Goal: Information Seeking & Learning: Learn about a topic

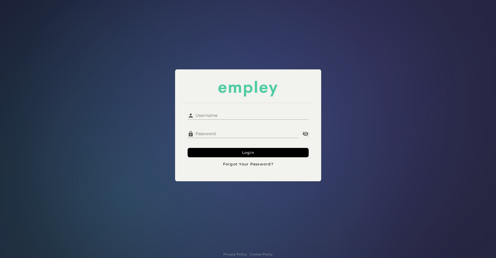
type input "**********"
click at [224, 118] on input "**********" at bounding box center [251, 113] width 115 height 13
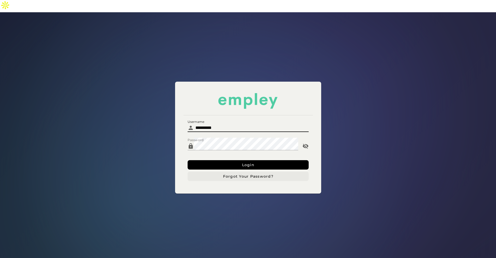
click at [212, 172] on button "Forgot Your Password?" at bounding box center [247, 176] width 121 height 9
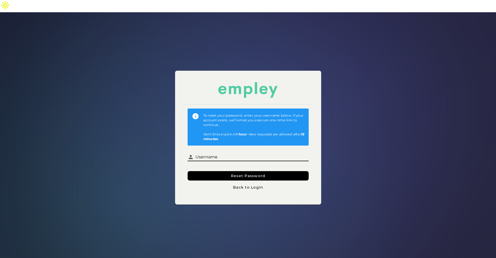
click at [223, 149] on input "Username" at bounding box center [251, 155] width 115 height 13
click at [139, 115] on div "To reset your password, enter your username below. If your account exists, we’l…" at bounding box center [248, 137] width 502 height 257
click at [259, 183] on button "Back to Login" at bounding box center [247, 187] width 121 height 9
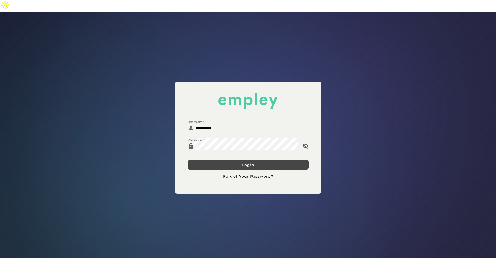
click at [230, 160] on button "Login" at bounding box center [247, 164] width 121 height 9
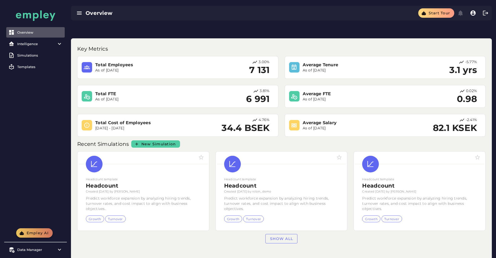
click at [29, 232] on span "Empley AI" at bounding box center [37, 232] width 22 height 5
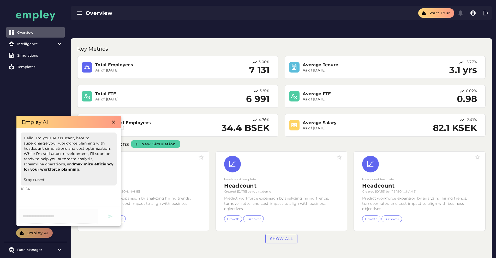
click at [36, 110] on div "Overview Intelligence All dashboards Performance & Engagement Diversity test Su…" at bounding box center [35, 114] width 63 height 228
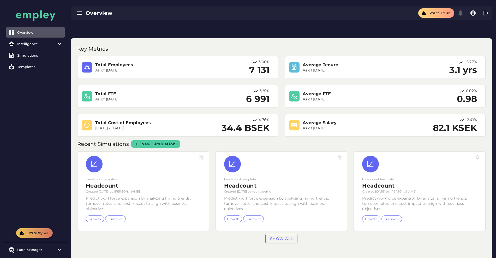
click at [31, 235] on button "Empley AI" at bounding box center [34, 232] width 37 height 9
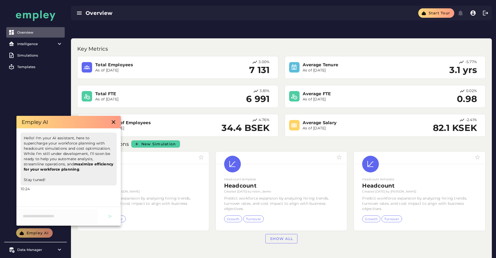
click at [41, 205] on div "Hello! I'm your AI assistant, here to supercharge your workforce planning with …" at bounding box center [68, 167] width 104 height 78
click at [37, 210] on div at bounding box center [68, 216] width 104 height 19
click at [35, 214] on div at bounding box center [68, 216] width 104 height 19
drag, startPoint x: 35, startPoint y: 214, endPoint x: 36, endPoint y: 192, distance: 21.9
click at [36, 205] on div "Empley AI Hello! I'm your AI assistant, here to supercharge your workforce plan…" at bounding box center [68, 171] width 104 height 110
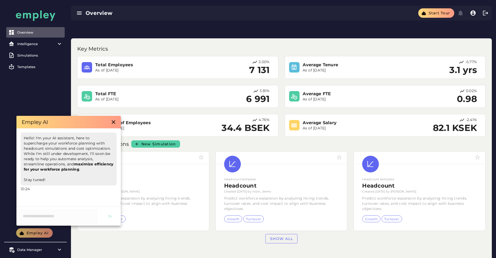
click at [42, 101] on div "Overview Intelligence All dashboards Performance & Engagement Diversity test Su…" at bounding box center [35, 114] width 63 height 228
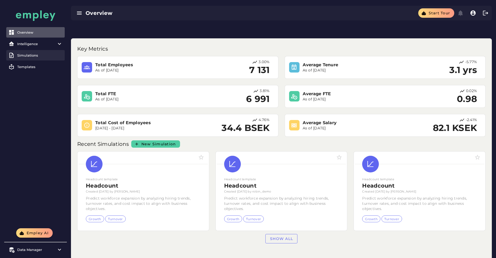
click at [35, 57] on div "Simulations" at bounding box center [39, 55] width 45 height 4
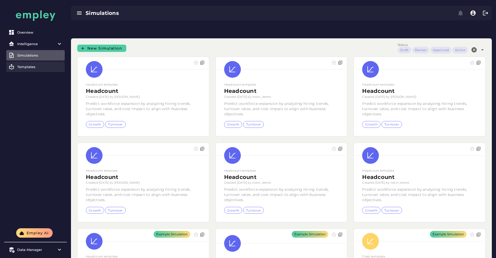
click at [34, 70] on link "Templates" at bounding box center [35, 67] width 58 height 10
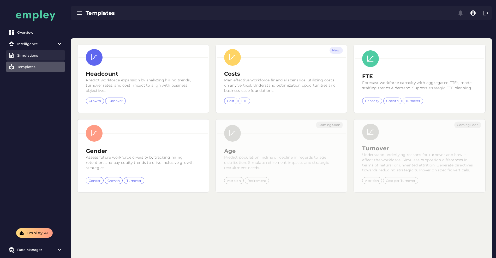
click at [31, 55] on div "Simulations" at bounding box center [39, 55] width 45 height 4
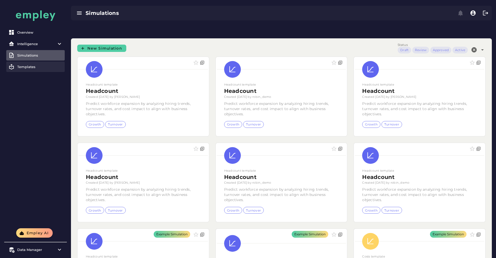
click at [32, 70] on link "Templates" at bounding box center [35, 67] width 58 height 10
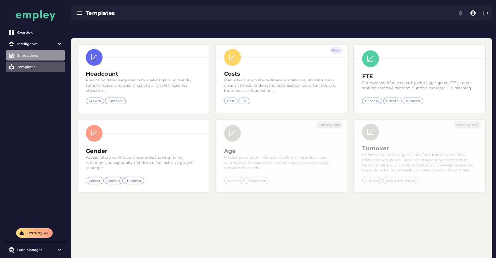
click at [28, 56] on div "Simulations" at bounding box center [39, 55] width 45 height 4
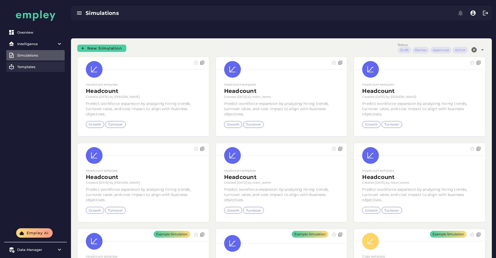
click at [30, 69] on link "Templates" at bounding box center [35, 67] width 58 height 10
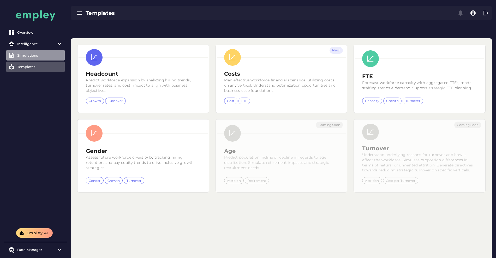
click at [33, 54] on div "Simulations" at bounding box center [39, 55] width 45 height 4
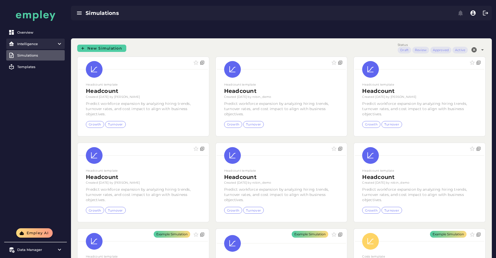
click at [50, 40] on item\) "Intelligence" at bounding box center [35, 44] width 58 height 10
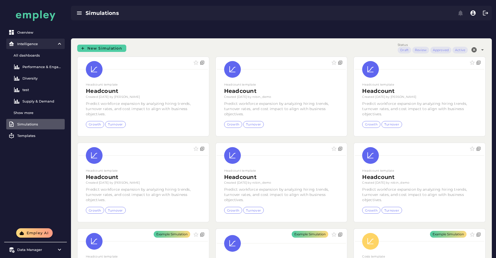
click at [47, 44] on div "Intelligence" at bounding box center [35, 44] width 37 height 4
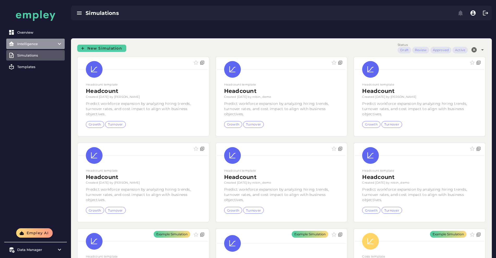
click at [39, 42] on div "Intelligence" at bounding box center [35, 44] width 37 height 4
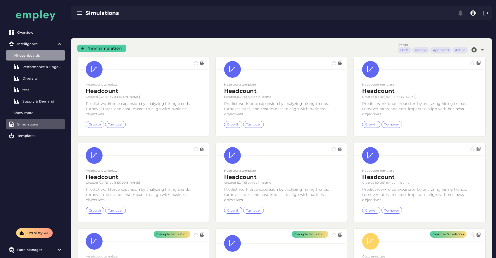
click at [33, 57] on div "All dashboards" at bounding box center [38, 55] width 49 height 4
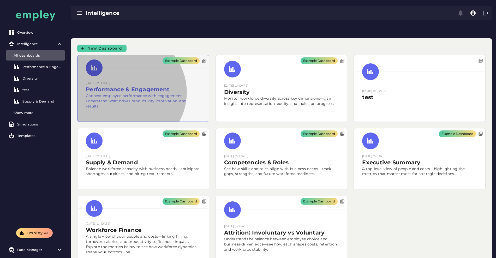
click at [142, 94] on div "Example Dashboard" at bounding box center [142, 88] width 131 height 66
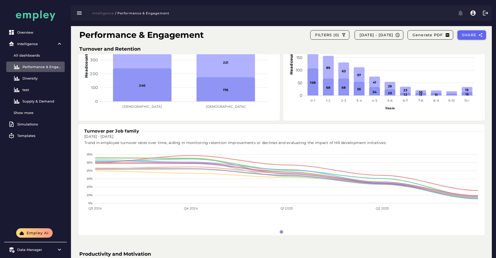
scroll to position [239, 0]
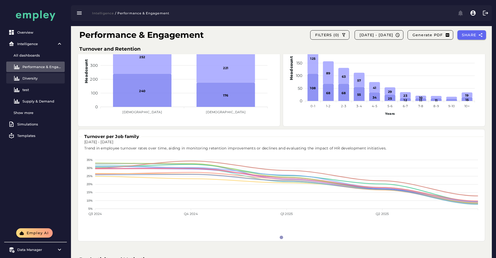
click at [56, 75] on link "Diversity" at bounding box center [35, 78] width 58 height 10
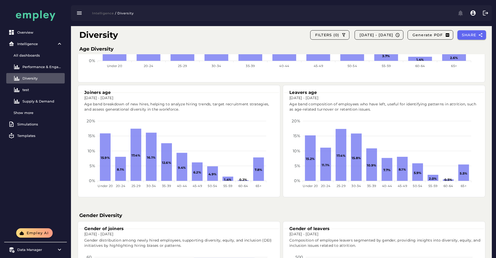
scroll to position [66, 0]
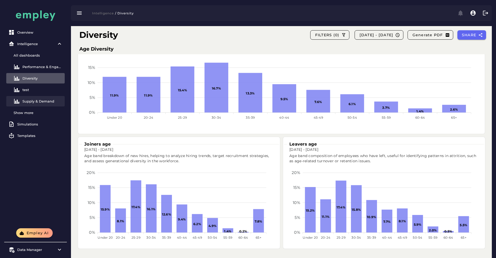
click at [41, 101] on div "Supply & Demand" at bounding box center [42, 101] width 40 height 4
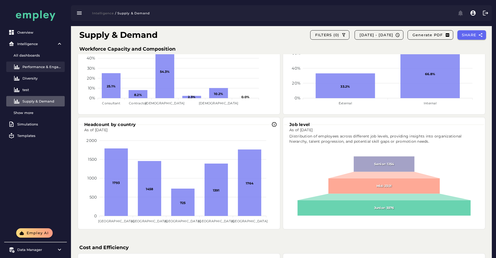
scroll to position [897, 0]
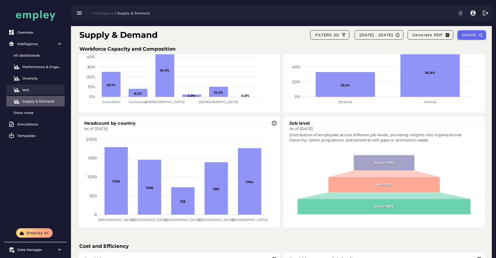
click at [29, 88] on div "test" at bounding box center [42, 90] width 40 height 4
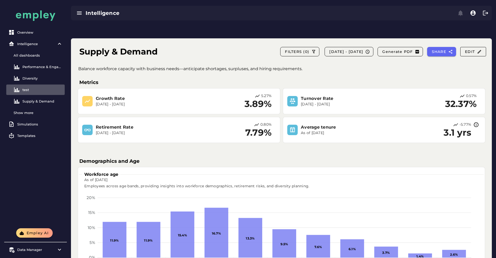
click at [35, 88] on div "test" at bounding box center [42, 90] width 40 height 4
click at [32, 96] on link "Supply & Demand" at bounding box center [35, 101] width 58 height 10
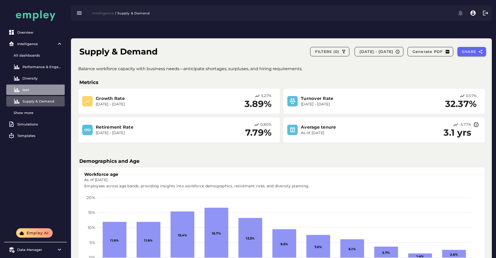
click at [32, 91] on div "test" at bounding box center [42, 90] width 40 height 4
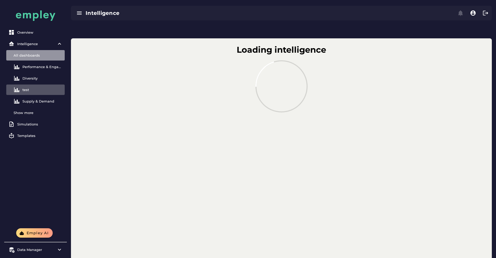
click at [41, 54] on div "All dashboards" at bounding box center [38, 55] width 49 height 4
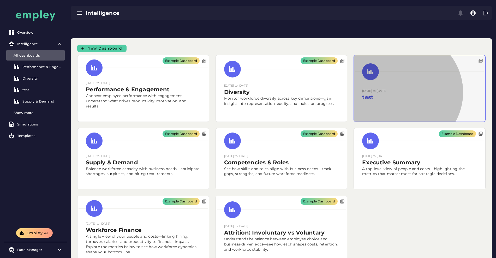
click at [354, 94] on div at bounding box center [419, 88] width 131 height 66
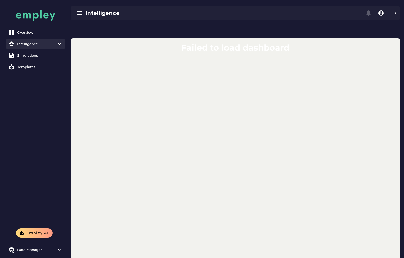
click at [46, 44] on div "Intelligence" at bounding box center [35, 44] width 37 height 4
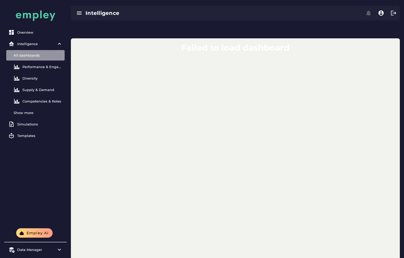
click at [40, 50] on link "All dashboards" at bounding box center [35, 55] width 58 height 10
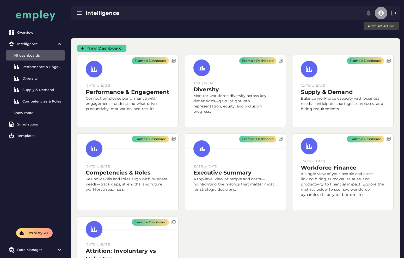
click at [380, 12] on icon "button" at bounding box center [381, 13] width 6 height 6
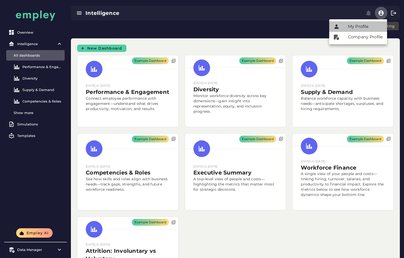
click at [363, 23] on div "My Profile" at bounding box center [365, 26] width 35 height 6
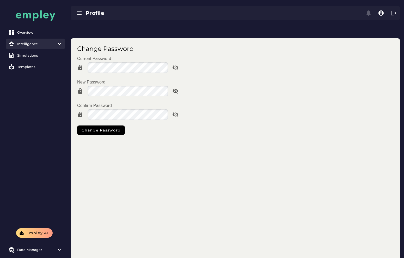
click at [30, 45] on div "Intelligence" at bounding box center [35, 44] width 37 height 4
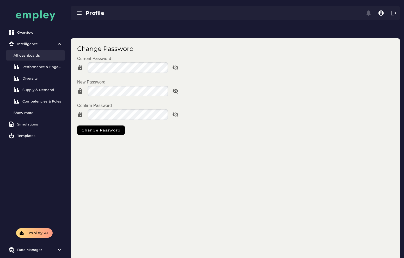
click at [34, 56] on div "All dashboards" at bounding box center [38, 55] width 49 height 4
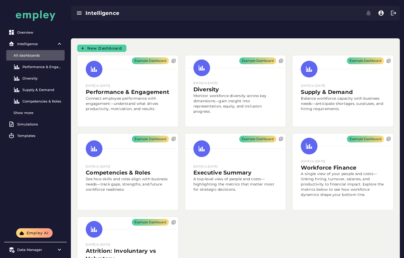
click at [276, 217] on div "Example Dashboard [DATE] to [DATE] Performance & Engagement Connect employee pe…" at bounding box center [235, 175] width 323 height 247
click at [44, 109] on div "Show more" at bounding box center [35, 112] width 58 height 10
click at [252, 230] on div "Example Dashboard [DATE] to [DATE] Performance & Engagement Connect employee pe…" at bounding box center [235, 175] width 323 height 247
